Goal: Transaction & Acquisition: Purchase product/service

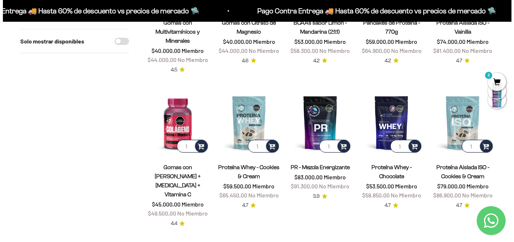
scroll to position [341, 0]
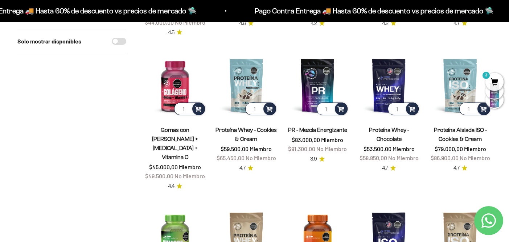
click at [493, 78] on span "3" at bounding box center [494, 82] width 18 height 18
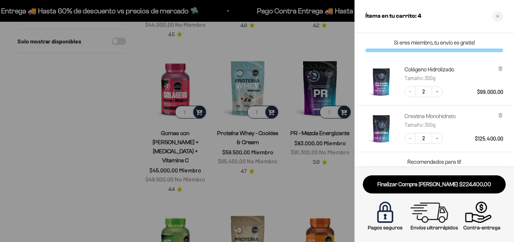
scroll to position [0, 0]
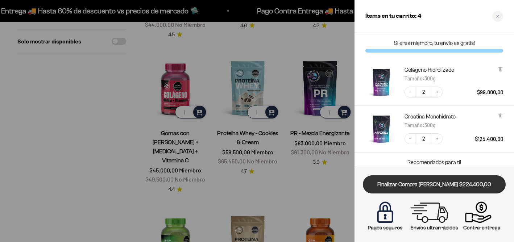
click at [418, 188] on link "Finalizar Compra [PERSON_NAME] $224.400,00" at bounding box center [434, 185] width 143 height 19
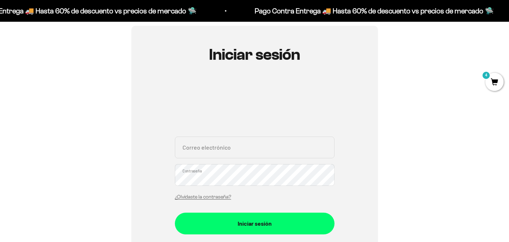
scroll to position [72, 0]
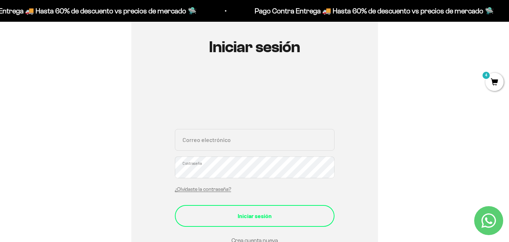
type input "sophieamartinr@gmail.com"
click at [231, 213] on div "Iniciar sesión" at bounding box center [254, 215] width 131 height 9
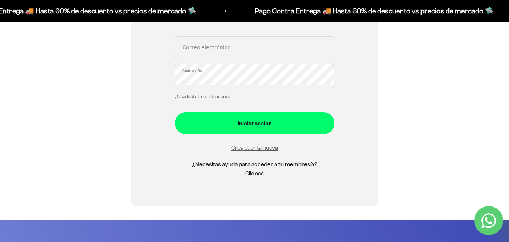
scroll to position [167, 0]
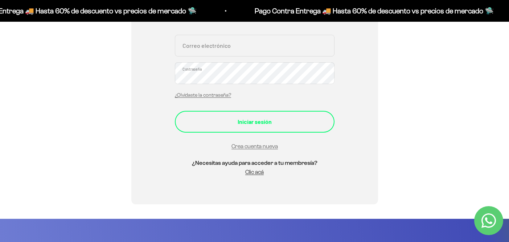
type input "sophieamartinr@gmail.com"
click at [242, 127] on button "Iniciar sesión" at bounding box center [255, 122] width 160 height 22
